Goal: Transaction & Acquisition: Purchase product/service

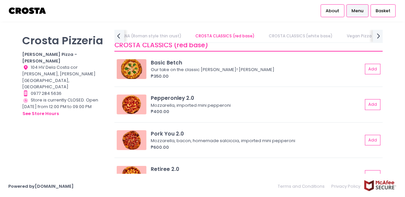
scroll to position [223, 0]
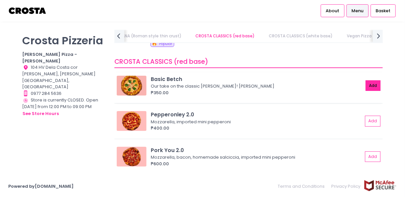
click at [365, 86] on button "Add" at bounding box center [372, 85] width 15 height 11
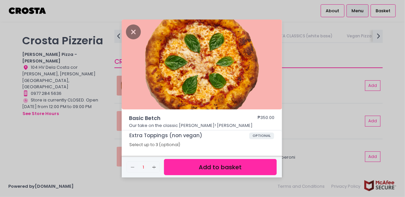
click at [238, 171] on button "Add to basket" at bounding box center [220, 167] width 112 height 16
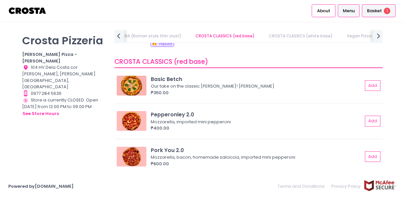
click at [378, 10] on span "Basket" at bounding box center [374, 11] width 15 height 7
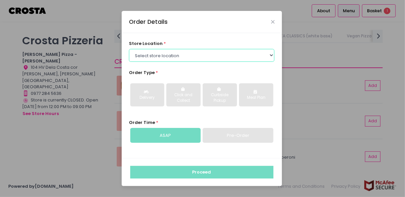
click at [158, 61] on select "Select store location [PERSON_NAME] Pizza - [PERSON_NAME] Pizza - [GEOGRAPHIC_D…" at bounding box center [201, 55] width 145 height 13
select select "5fabb2e53664a8677beaeb89"
click at [129, 49] on select "Select store location [PERSON_NAME] Pizza - [PERSON_NAME] Pizza - [GEOGRAPHIC_D…" at bounding box center [201, 55] width 145 height 13
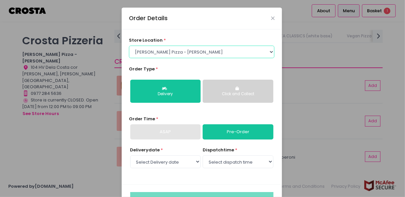
scroll to position [22, 0]
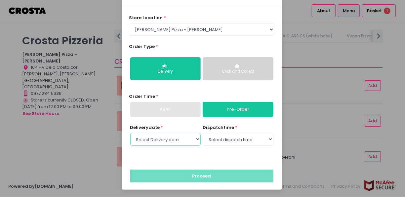
click at [193, 143] on select "Select Delivery date [DATE] [DATE] [DATE] [DATE] [DATE] [DATE]" at bounding box center [165, 139] width 70 height 13
select select "[DATE]"
click at [130, 133] on select "Select Delivery date [DATE] [DATE] [DATE] [DATE] [DATE] [DATE]" at bounding box center [165, 139] width 70 height 13
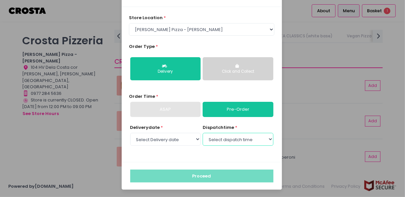
click at [244, 140] on select "Select dispatch time 12:30 PM - 01:00 PM 01:00 PM - 01:30 PM 01:30 PM - 02:00 P…" at bounding box center [237, 139] width 70 height 13
select select "12:30"
click at [202, 133] on select "Select dispatch time 12:30 PM - 01:00 PM 01:00 PM - 01:30 PM 01:30 PM - 02:00 P…" at bounding box center [237, 139] width 70 height 13
